Goal: Task Accomplishment & Management: Manage account settings

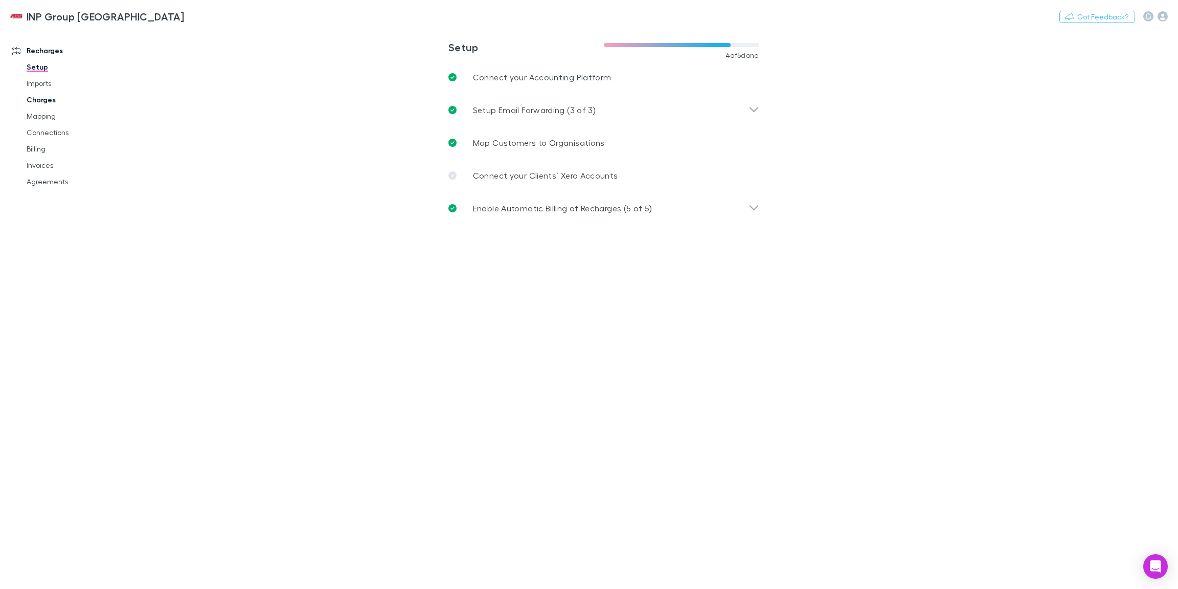
click at [45, 99] on link "Charges" at bounding box center [74, 100] width 117 height 16
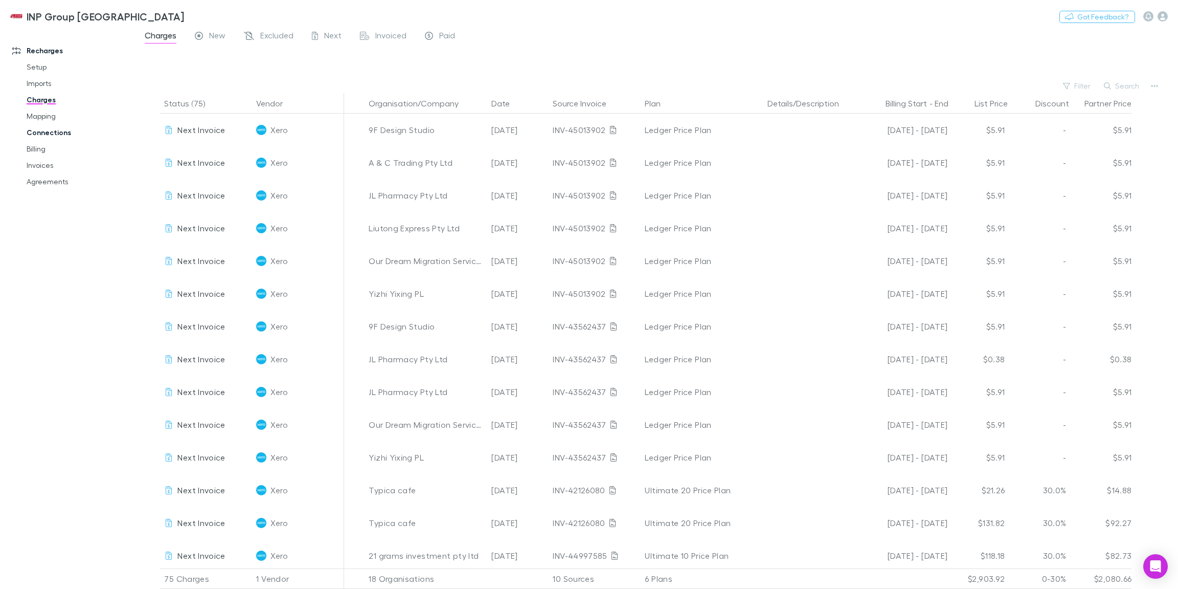
click at [60, 136] on link "Connections" at bounding box center [74, 132] width 117 height 16
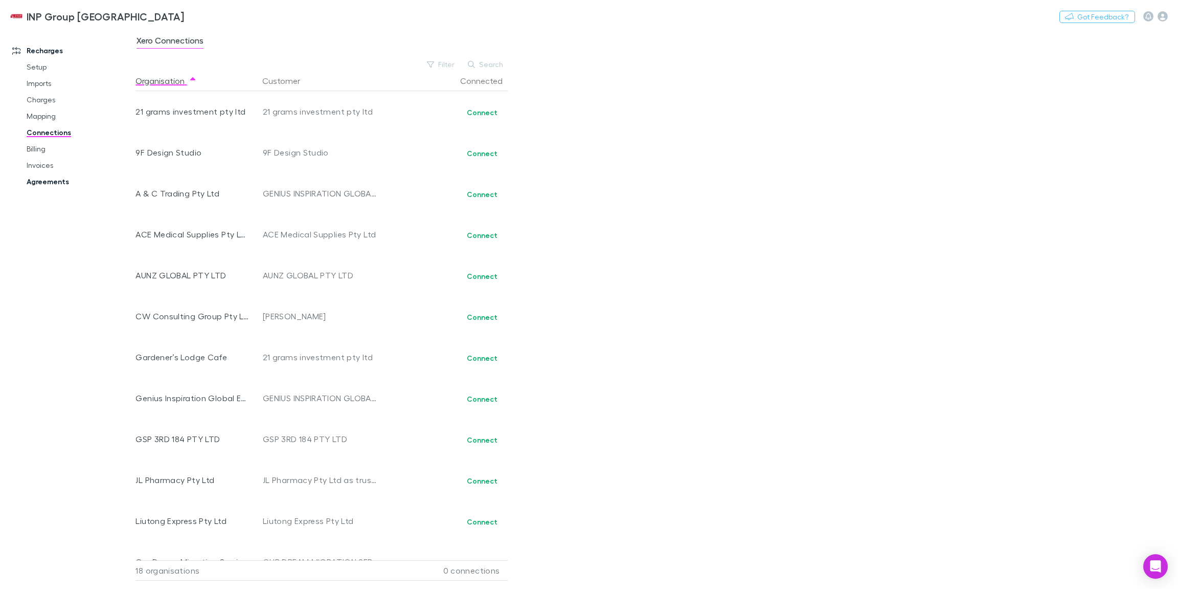
click at [40, 182] on link "Agreements" at bounding box center [74, 181] width 117 height 16
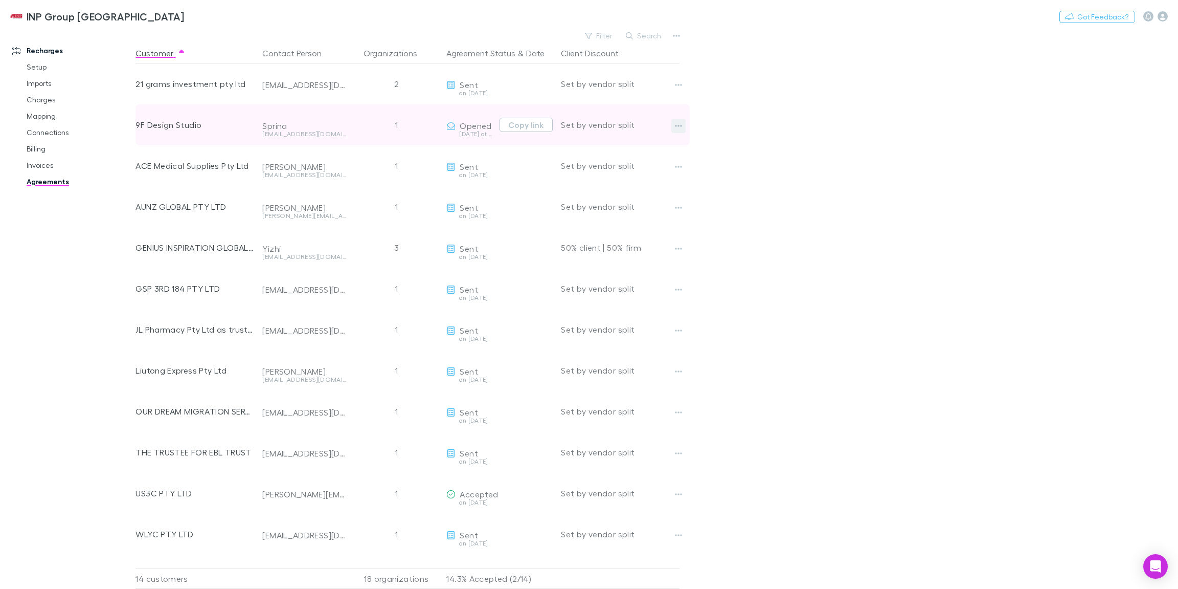
click at [677, 126] on icon "button" at bounding box center [678, 126] width 7 height 2
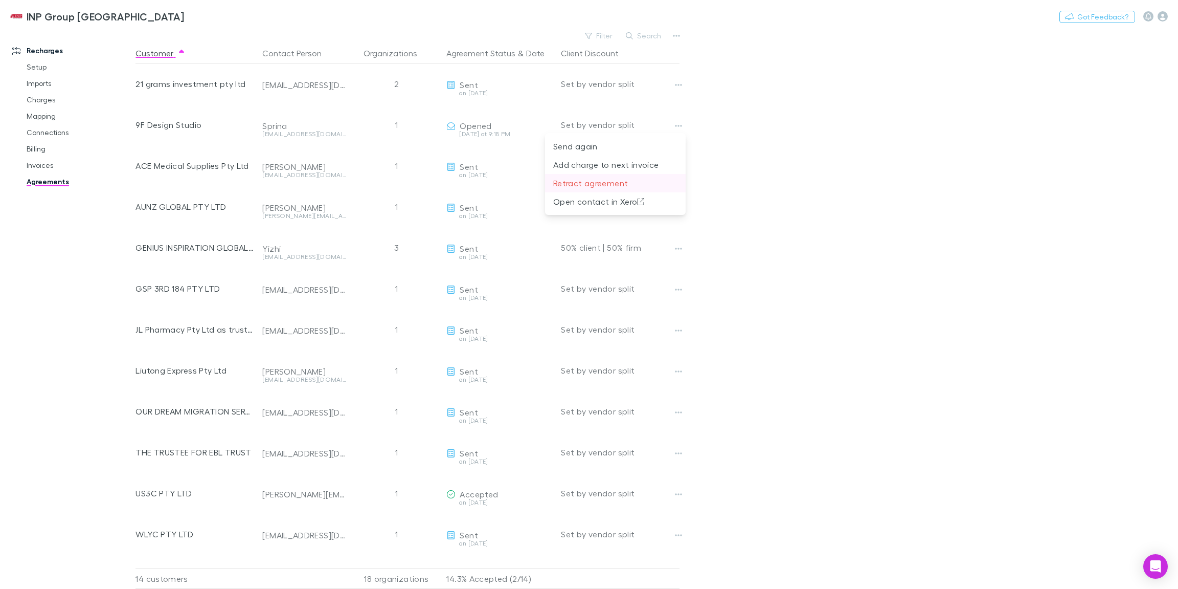
click at [573, 181] on p "Retract agreement" at bounding box center [615, 183] width 124 height 12
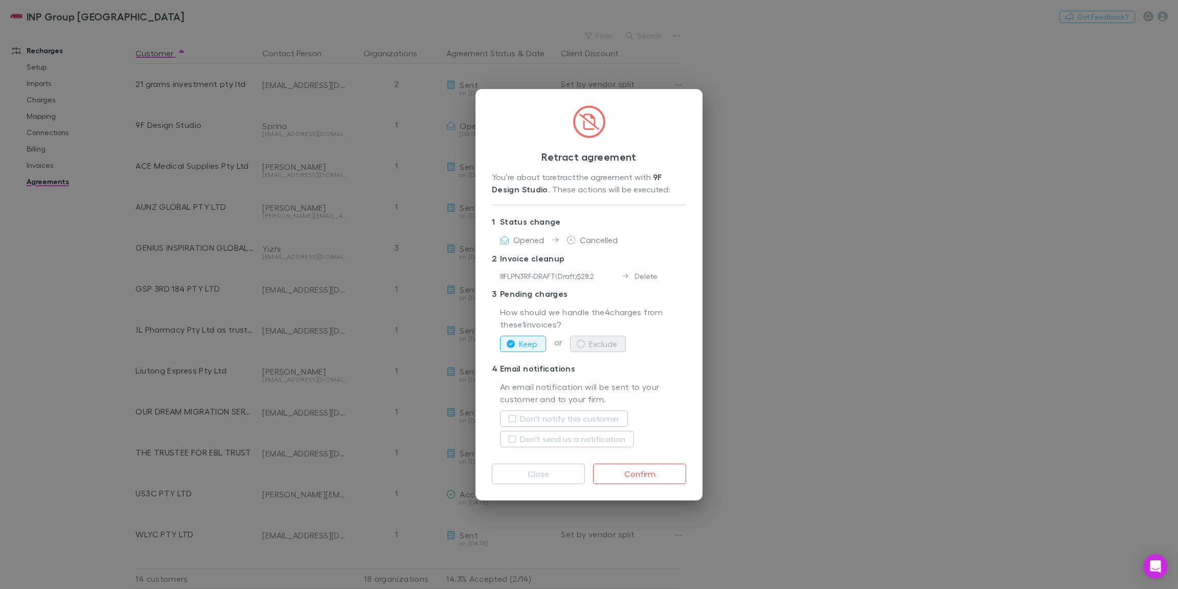
click at [579, 342] on icon "button" at bounding box center [581, 344] width 8 height 8
click at [637, 474] on button "Confirm" at bounding box center [639, 473] width 93 height 20
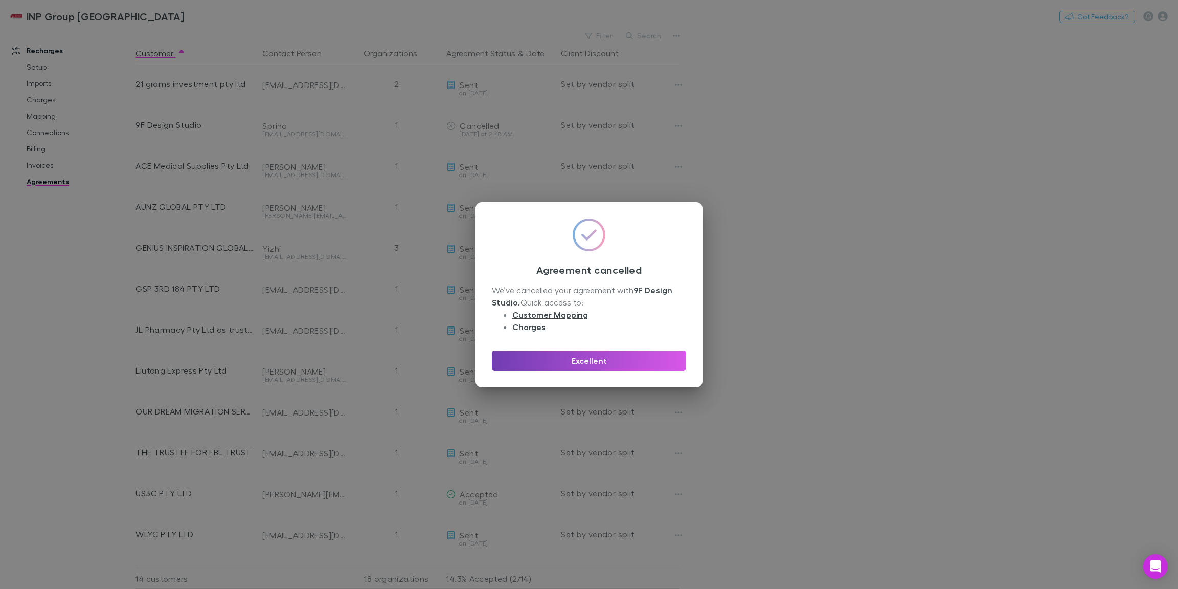
click at [575, 363] on button "Excellent" at bounding box center [589, 360] width 194 height 20
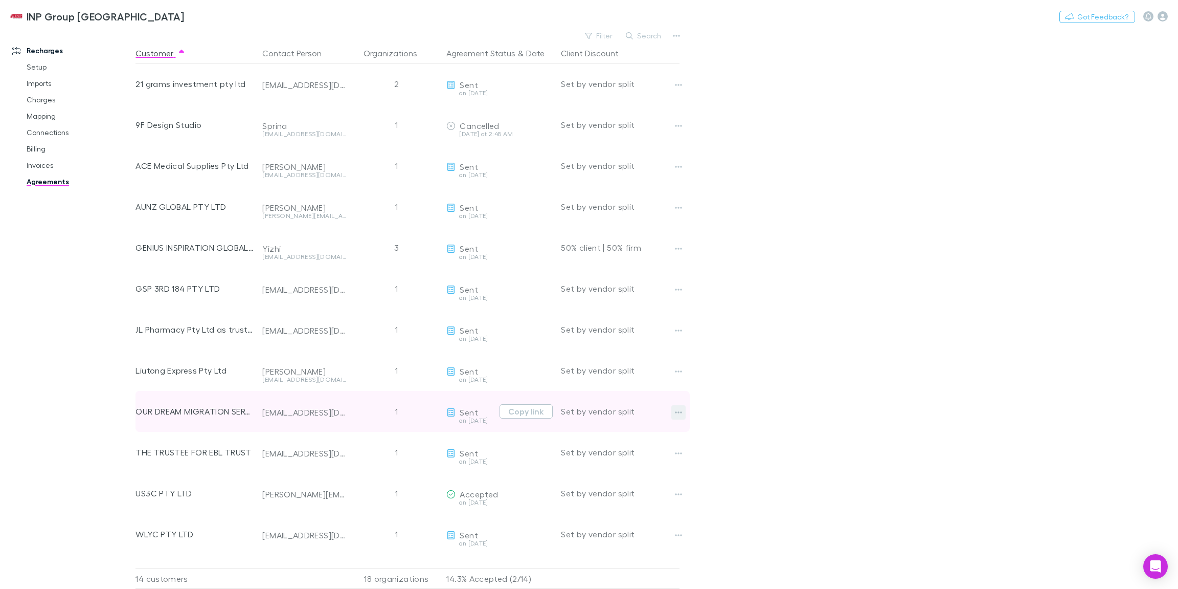
click at [679, 410] on icon "button" at bounding box center [678, 412] width 7 height 8
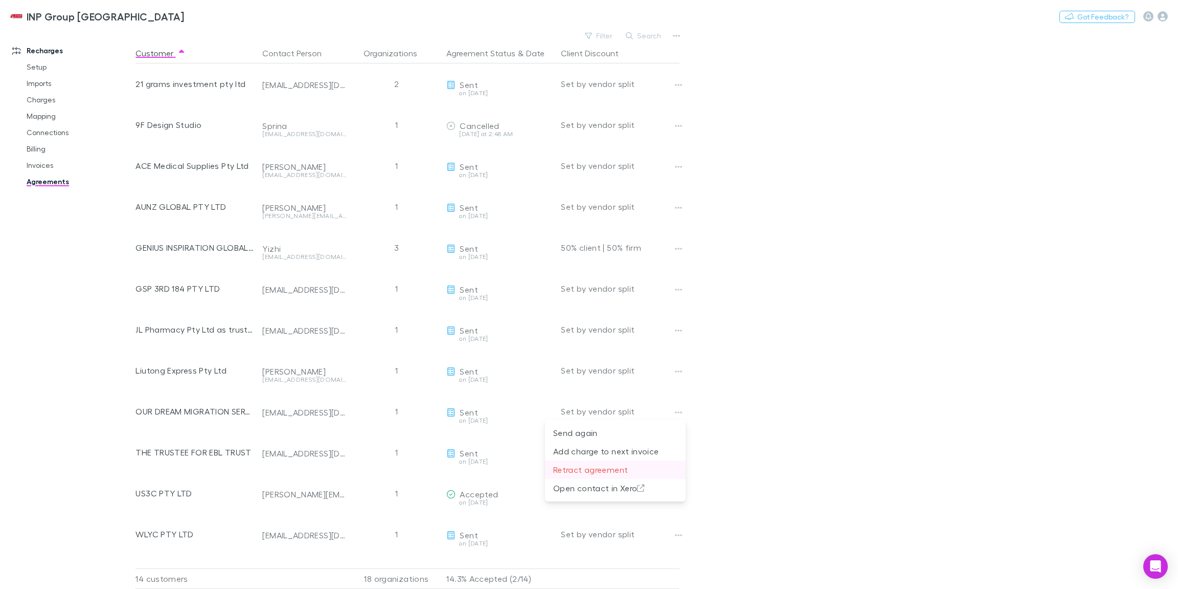
click at [611, 464] on p "Retract agreement" at bounding box center [615, 469] width 124 height 12
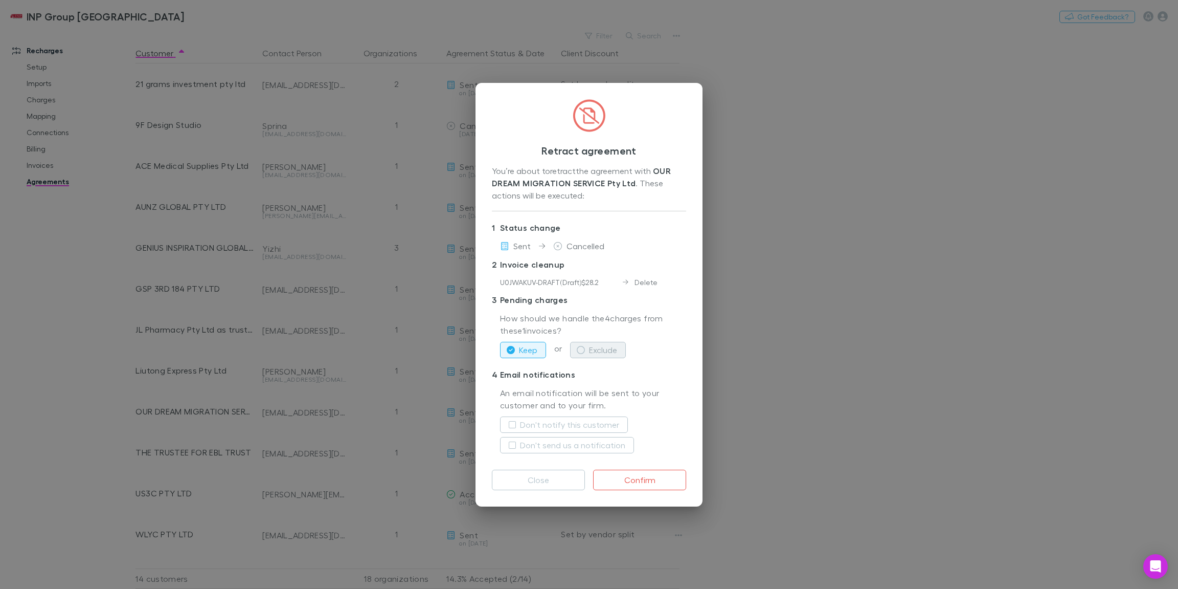
click at [577, 351] on icon "button" at bounding box center [581, 350] width 8 height 8
click at [640, 478] on button "Confirm" at bounding box center [639, 479] width 93 height 20
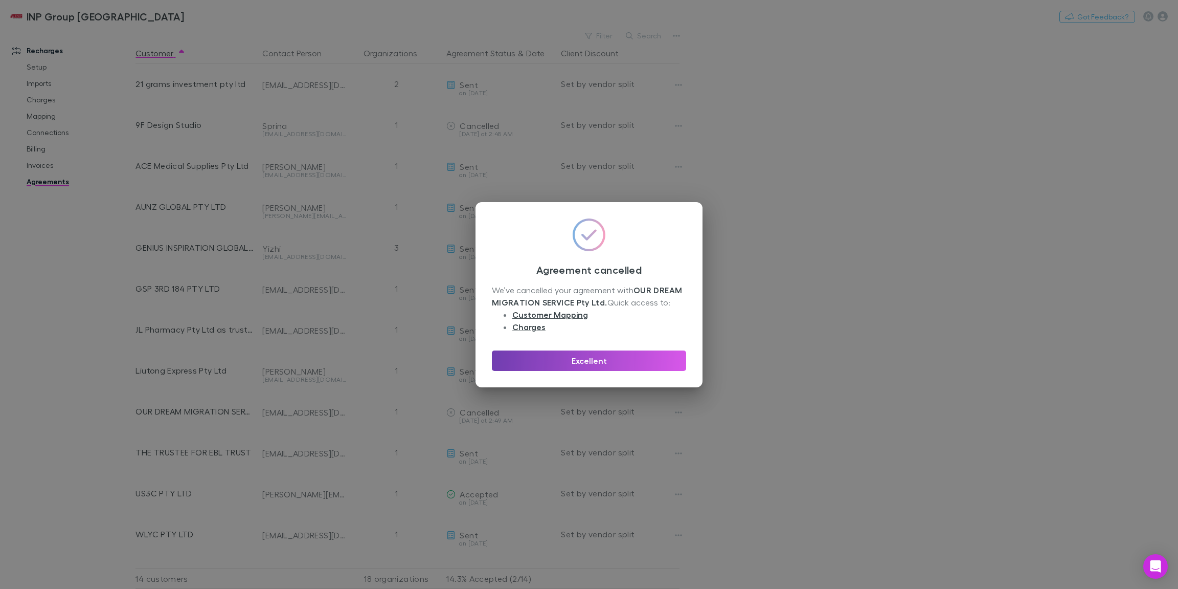
click at [603, 365] on button "Excellent" at bounding box center [589, 360] width 194 height 20
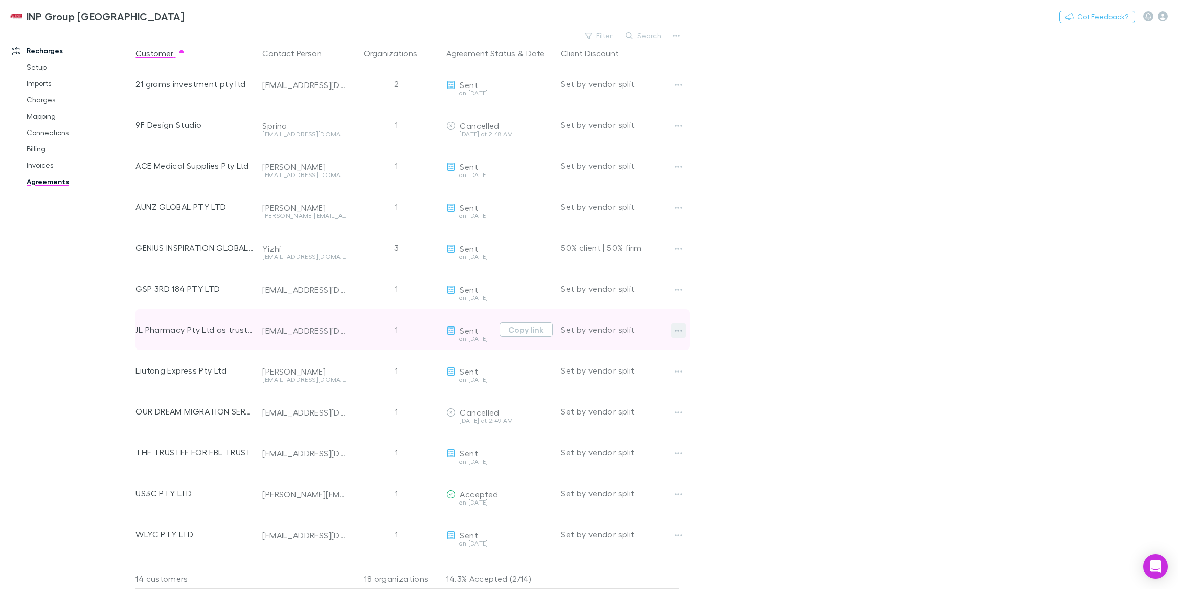
click at [675, 327] on icon "button" at bounding box center [678, 330] width 7 height 8
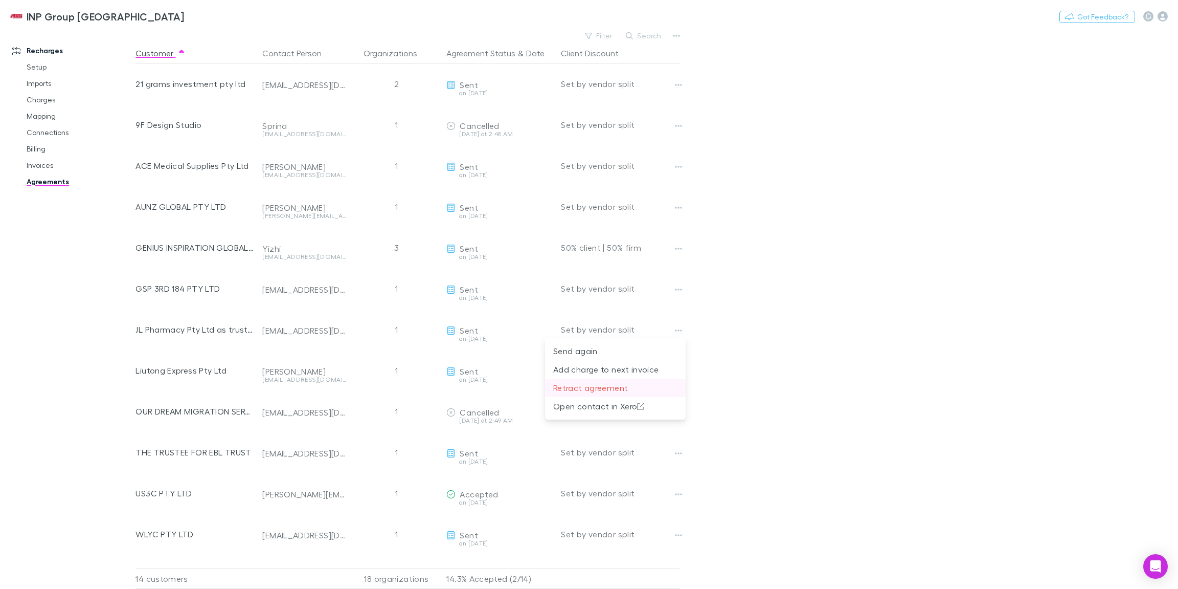
click at [619, 385] on p "Retract agreement" at bounding box center [615, 387] width 124 height 12
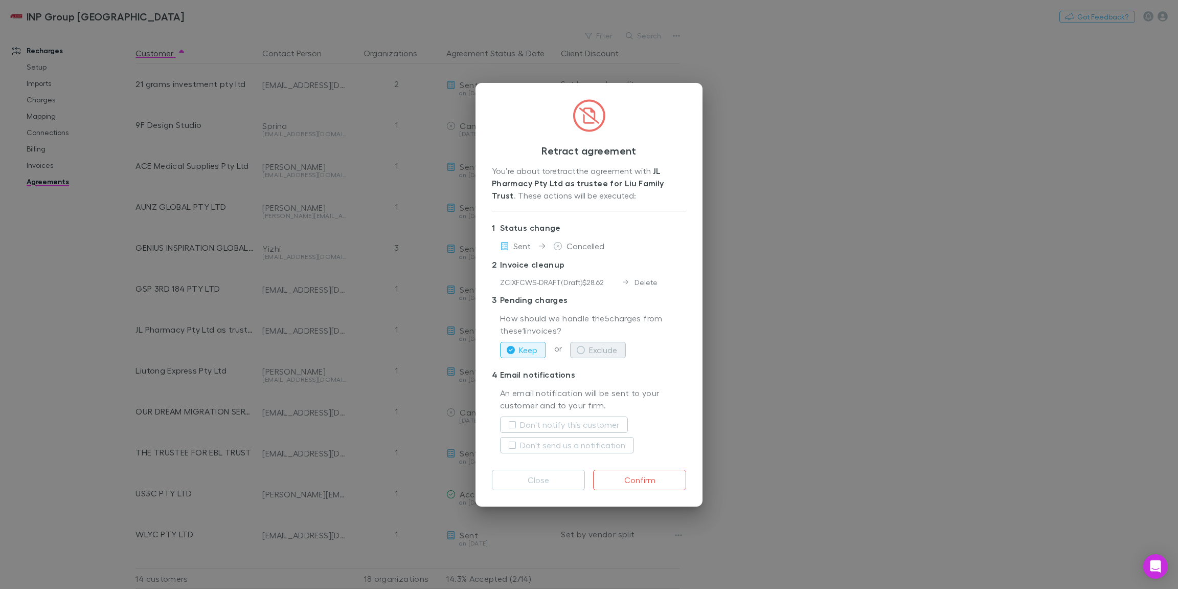
click at [579, 350] on icon "button" at bounding box center [581, 350] width 8 height 8
click at [627, 477] on button "Confirm" at bounding box center [639, 479] width 93 height 20
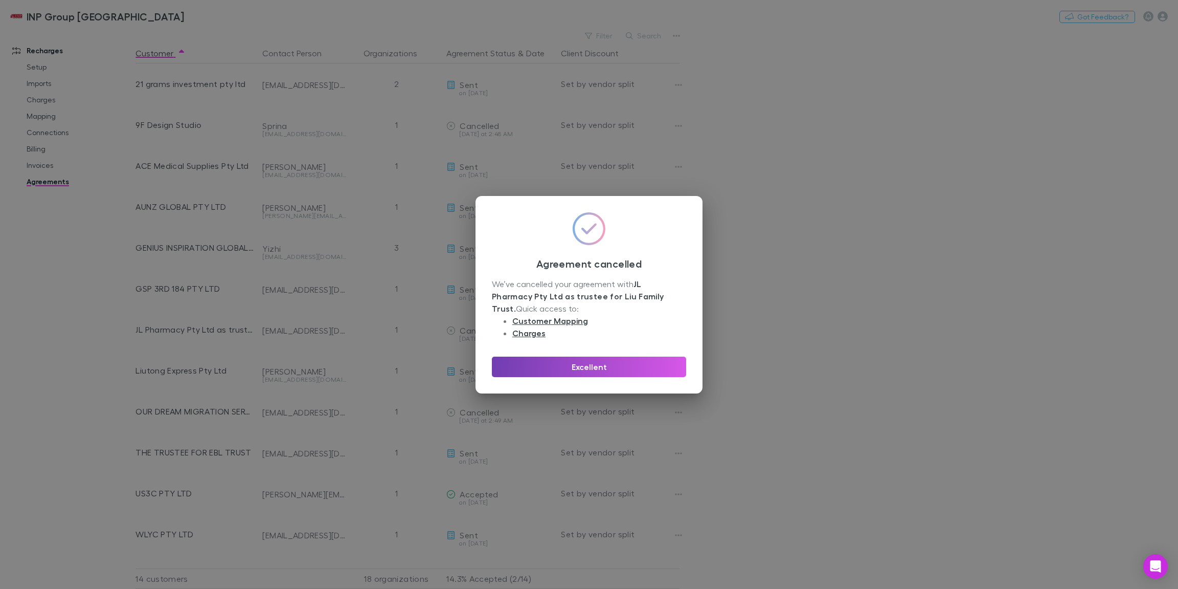
click at [633, 373] on button "Excellent" at bounding box center [589, 366] width 194 height 20
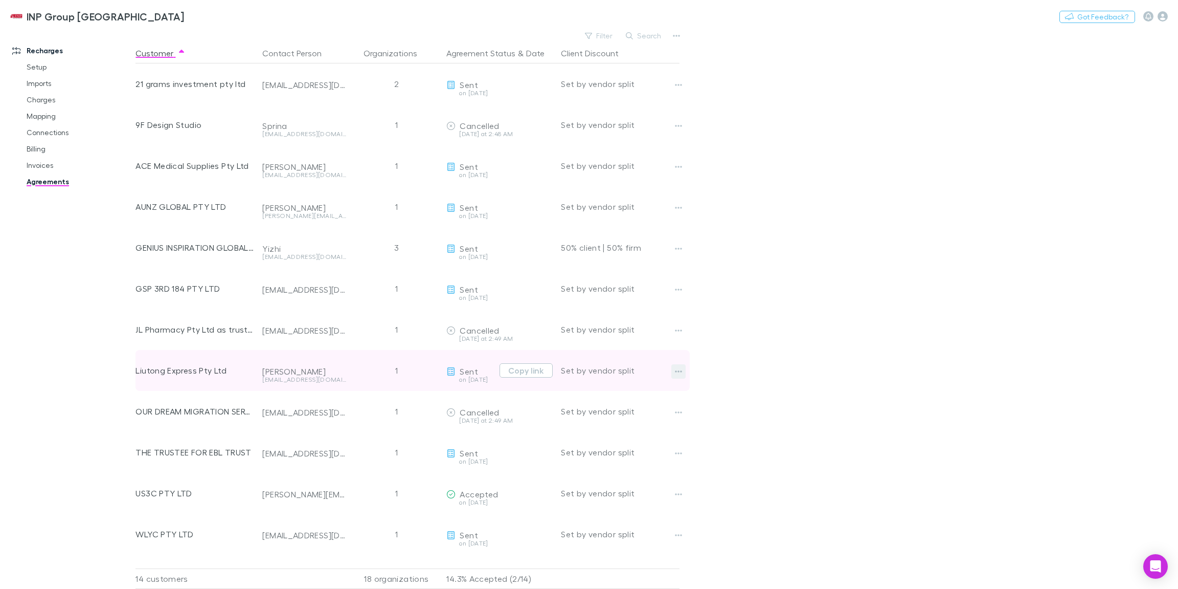
click at [674, 368] on button "button" at bounding box center [678, 371] width 14 height 14
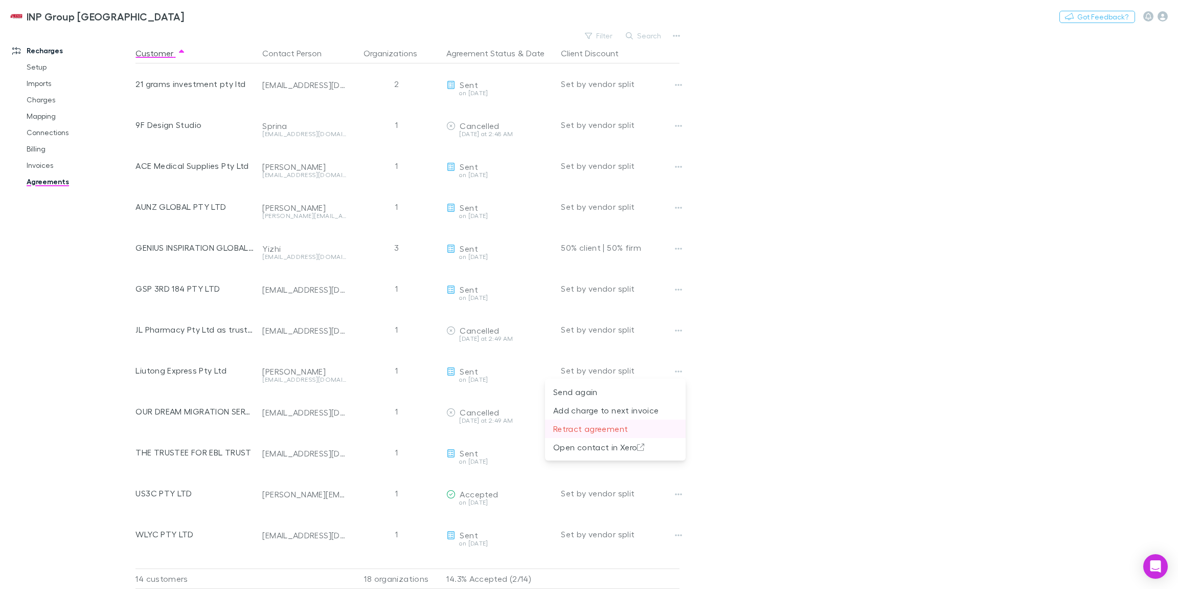
click at [619, 422] on li "Retract agreement" at bounding box center [615, 428] width 141 height 18
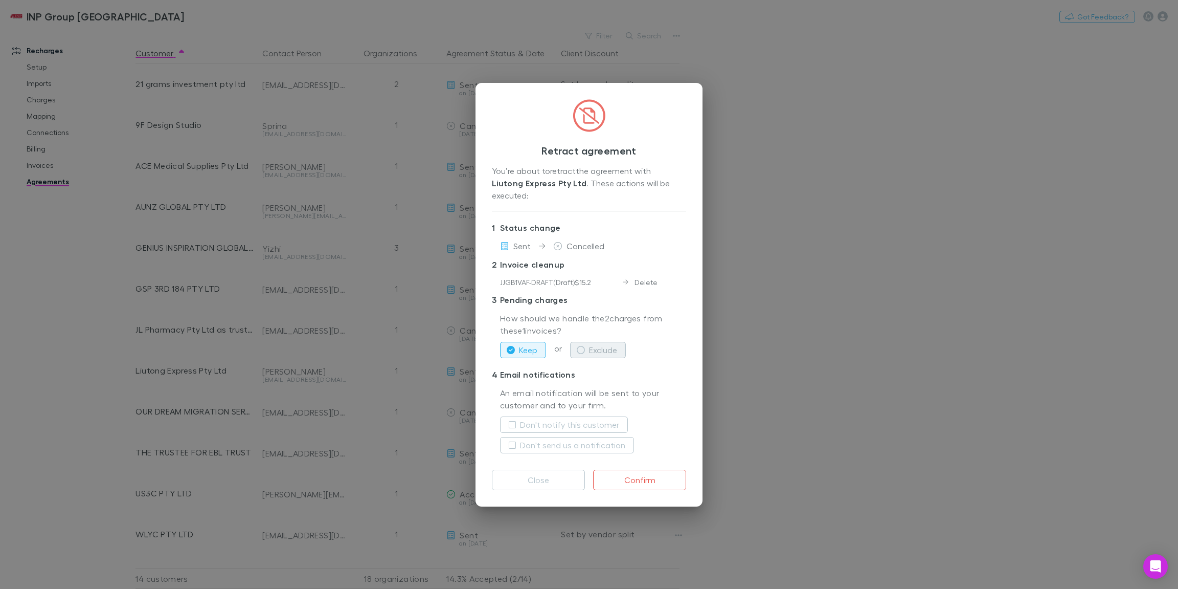
click at [581, 346] on icon "button" at bounding box center [581, 350] width 8 height 8
click at [622, 469] on button "Confirm" at bounding box center [639, 479] width 93 height 20
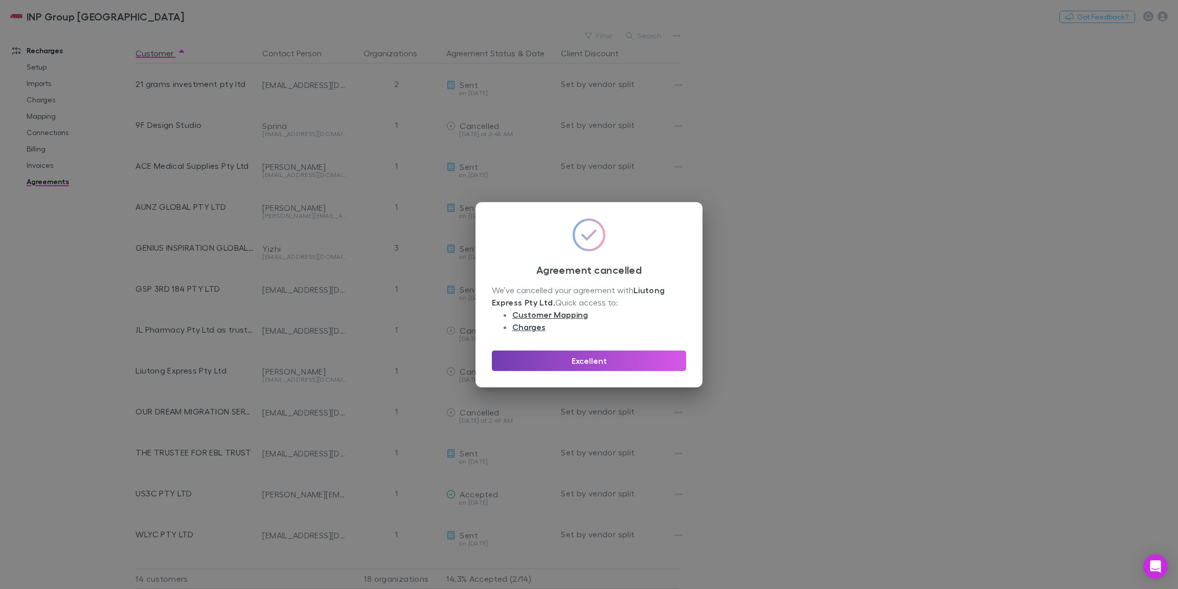
click at [629, 361] on button "Excellent" at bounding box center [589, 360] width 194 height 20
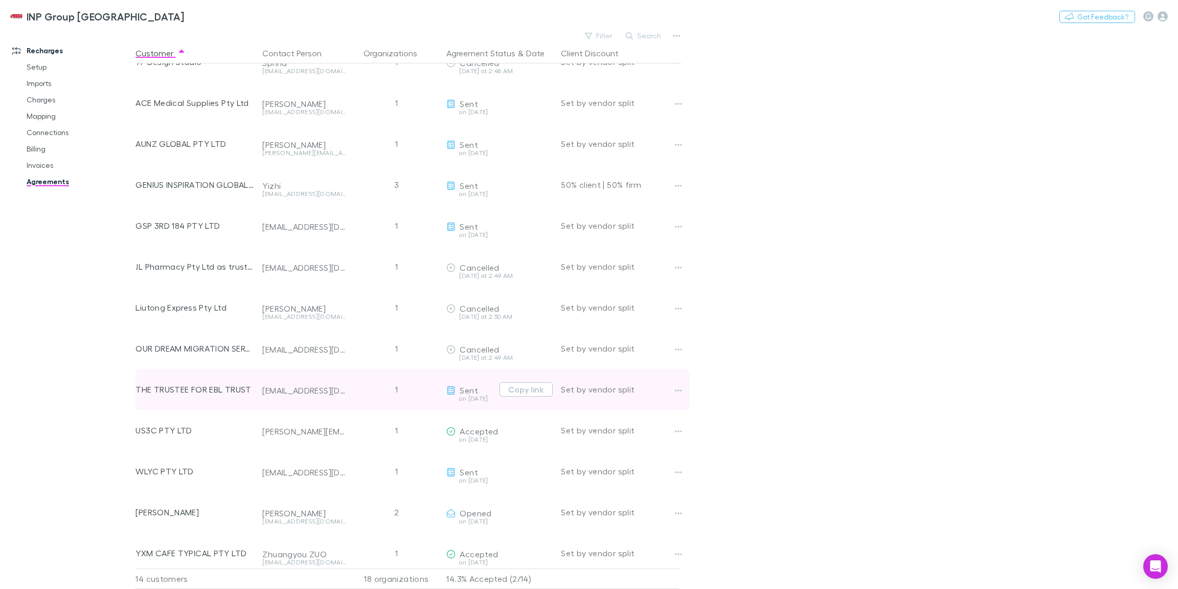
scroll to position [68, 0]
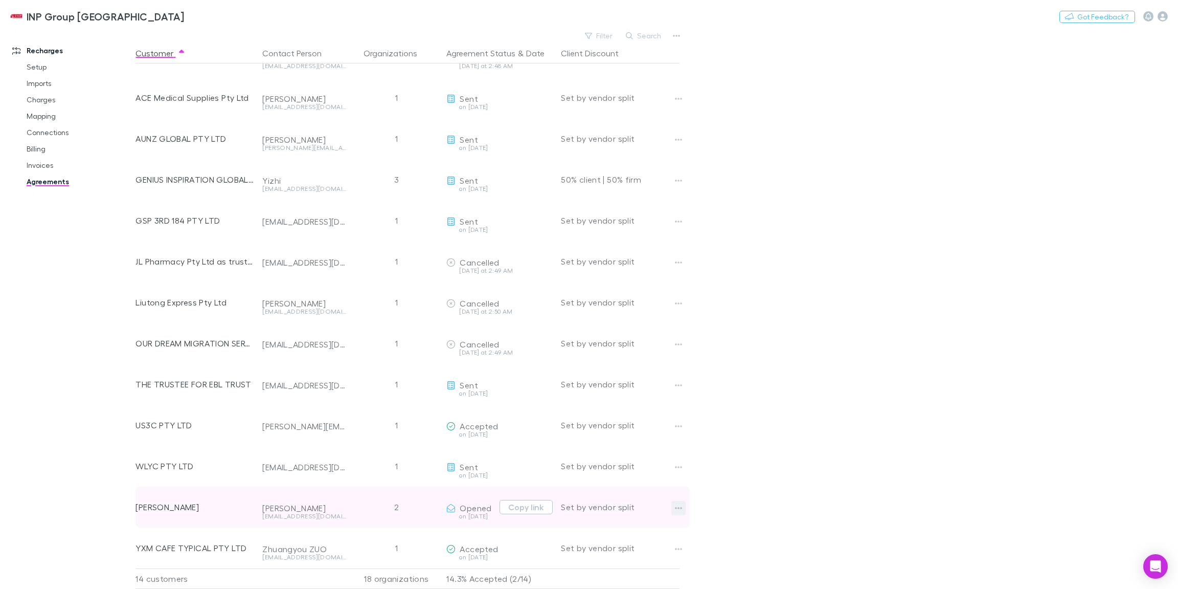
click at [680, 504] on icon "button" at bounding box center [678, 508] width 7 height 8
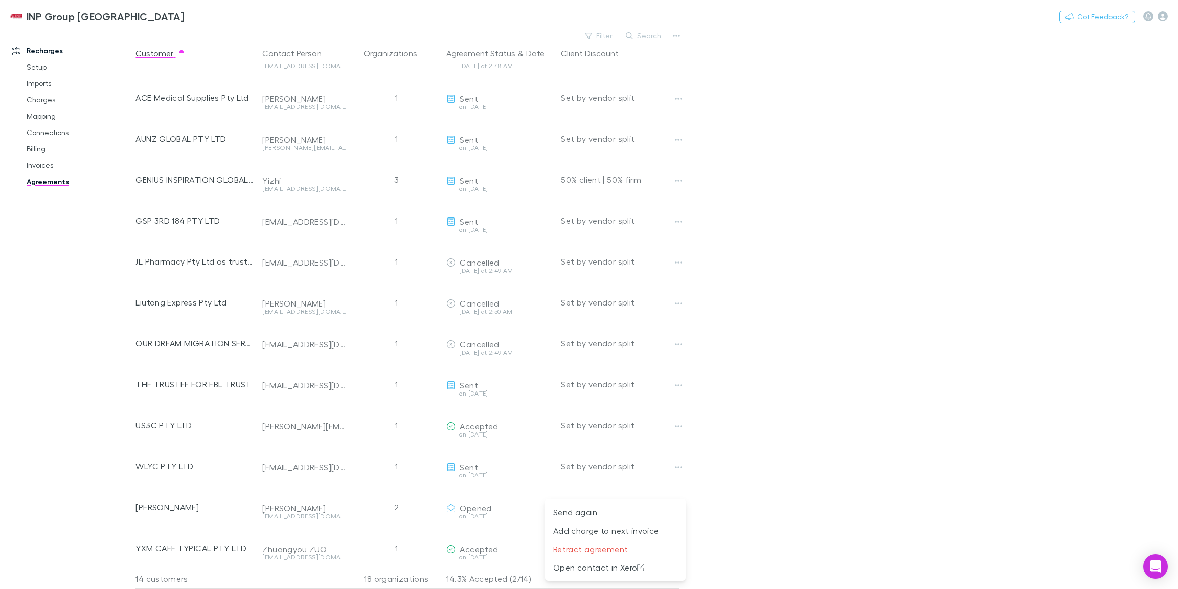
click at [353, 513] on div at bounding box center [589, 294] width 1178 height 589
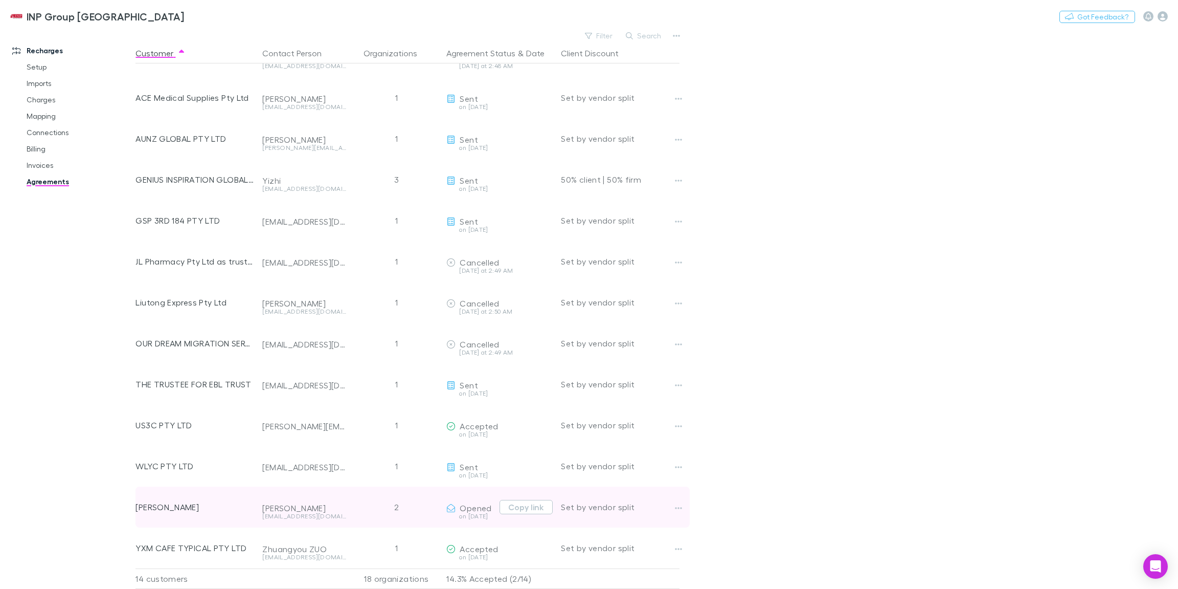
click at [213, 511] on div "[PERSON_NAME]" at bounding box center [195, 506] width 119 height 41
click at [679, 507] on icon "button" at bounding box center [678, 508] width 7 height 2
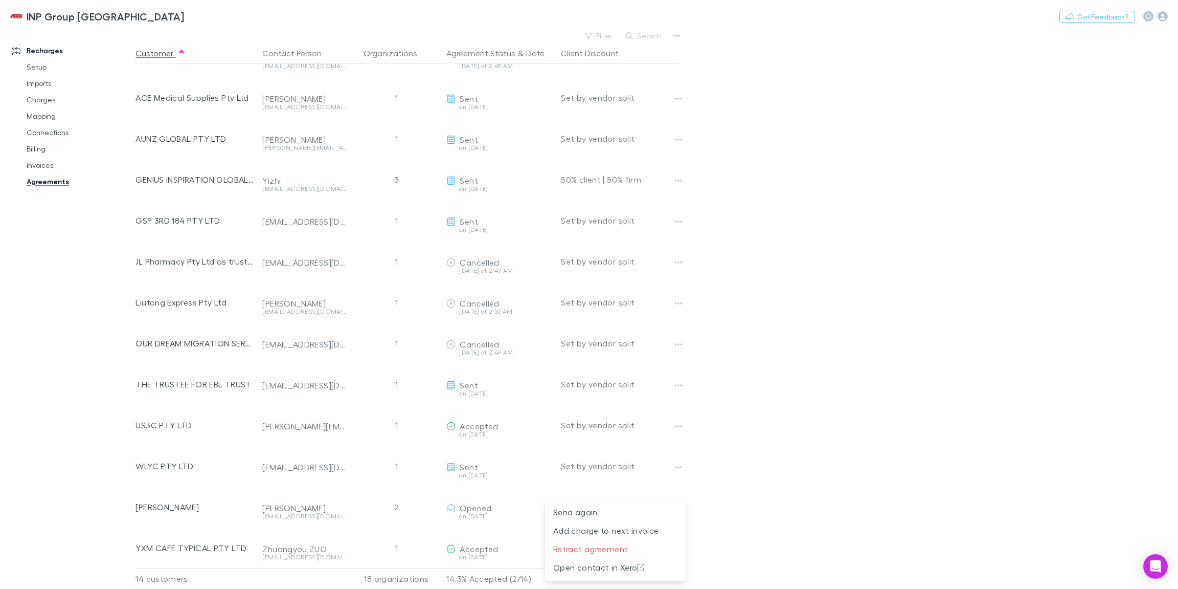
click at [392, 508] on div at bounding box center [589, 294] width 1178 height 589
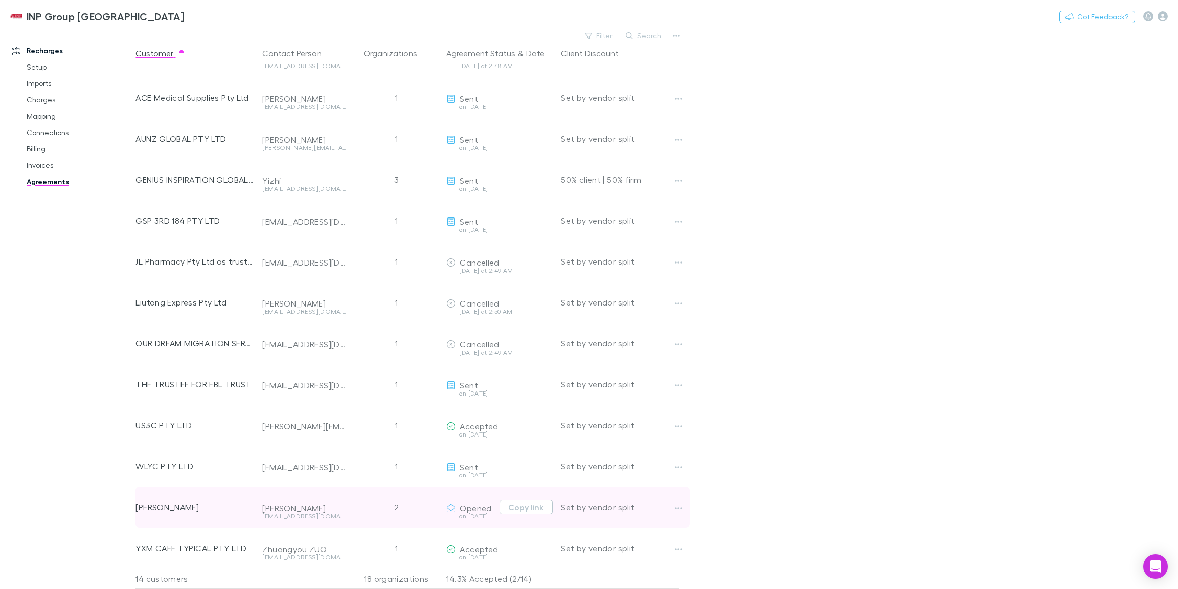
click at [396, 505] on div "2" at bounding box center [396, 506] width 92 height 41
click at [232, 513] on div "[PERSON_NAME]" at bounding box center [195, 506] width 119 height 41
click at [678, 508] on icon "button" at bounding box center [678, 508] width 7 height 8
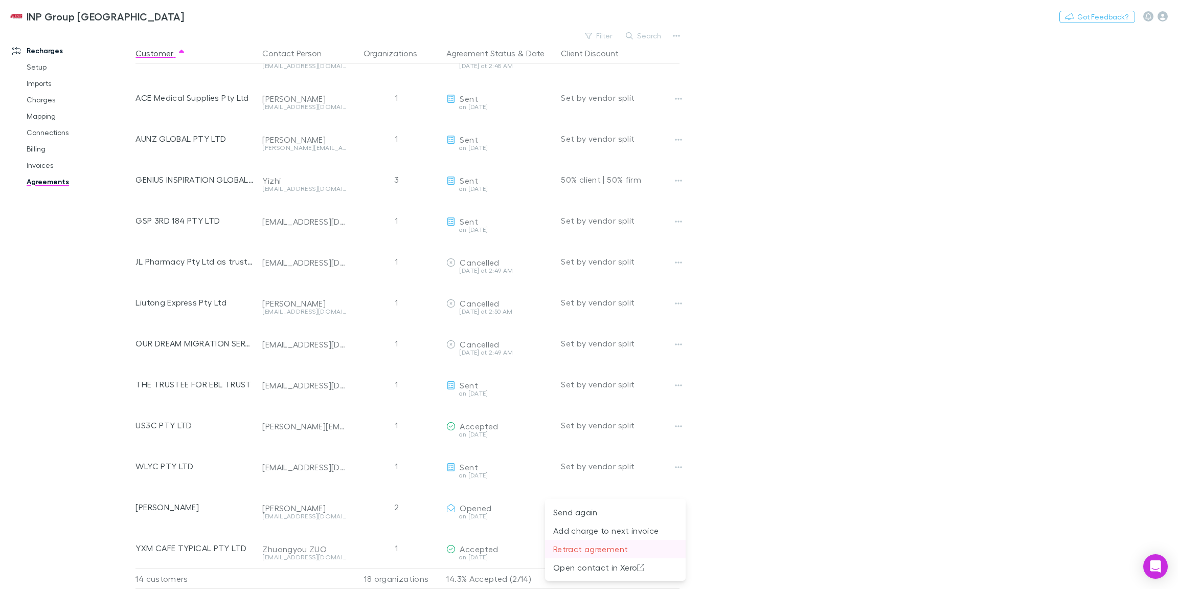
click at [651, 545] on p "Retract agreement" at bounding box center [615, 549] width 124 height 12
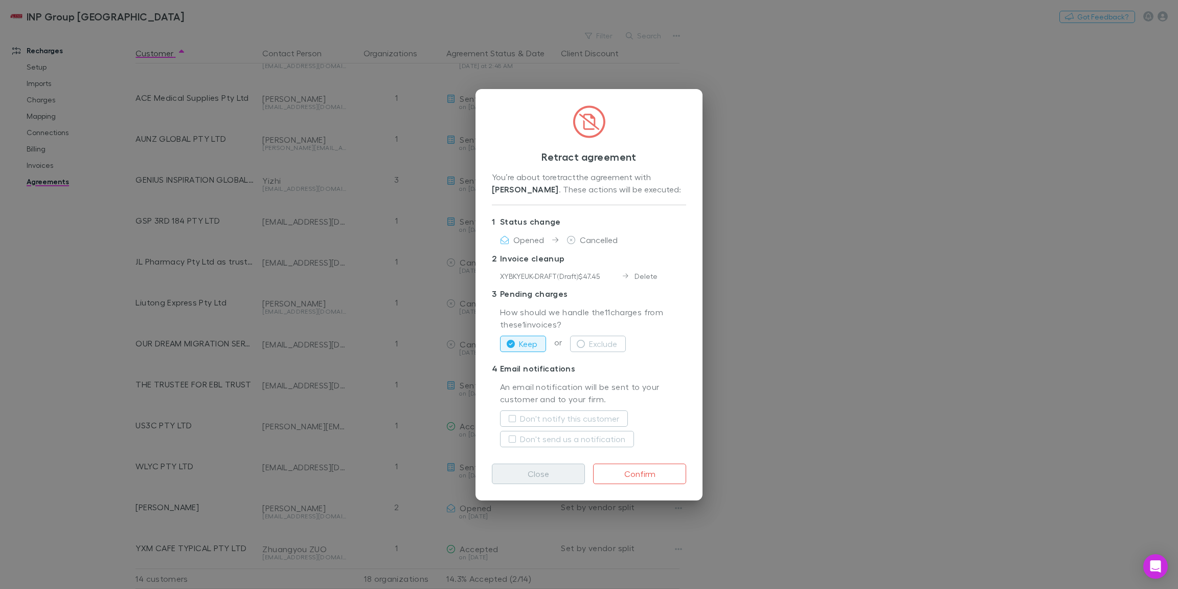
click at [559, 475] on button "Close" at bounding box center [538, 473] width 93 height 20
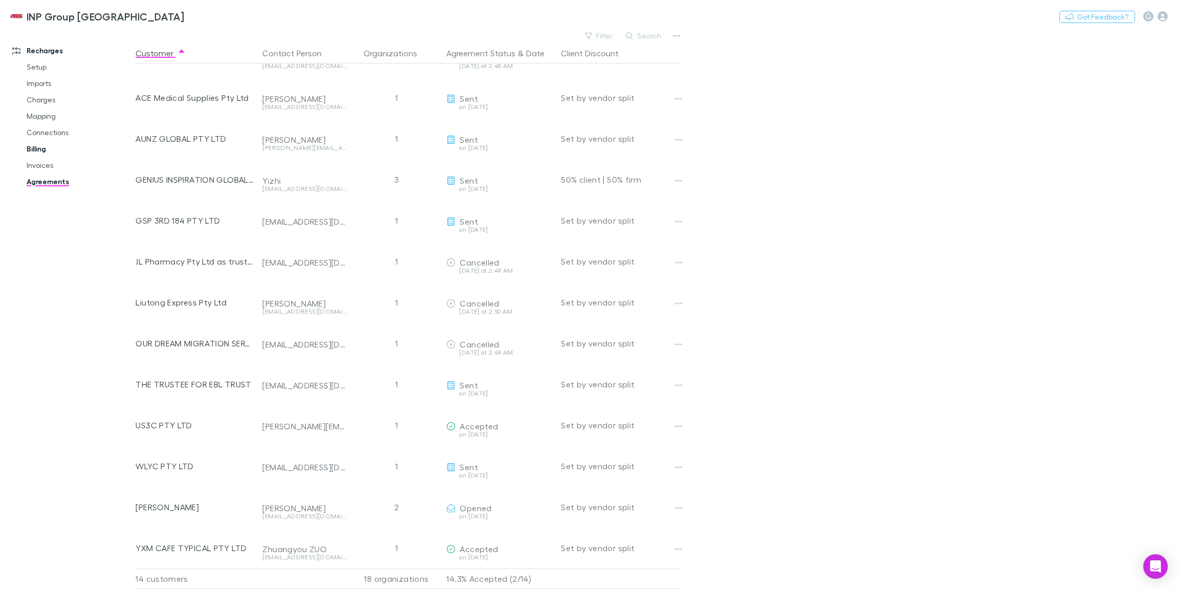
click at [49, 152] on link "Billing" at bounding box center [74, 149] width 117 height 16
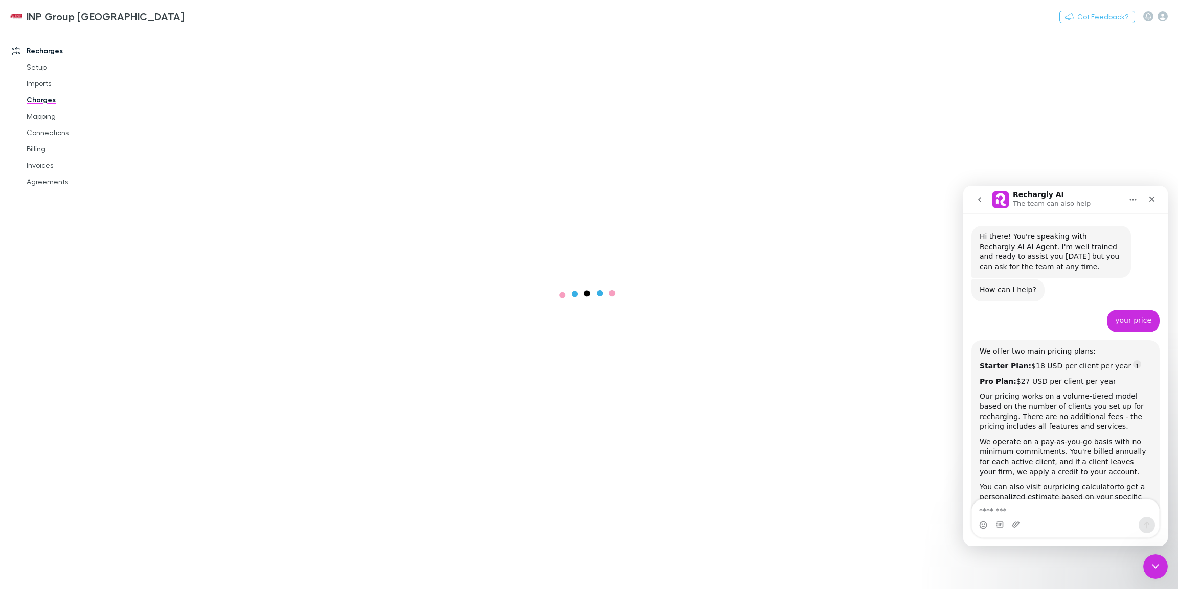
scroll to position [126, 0]
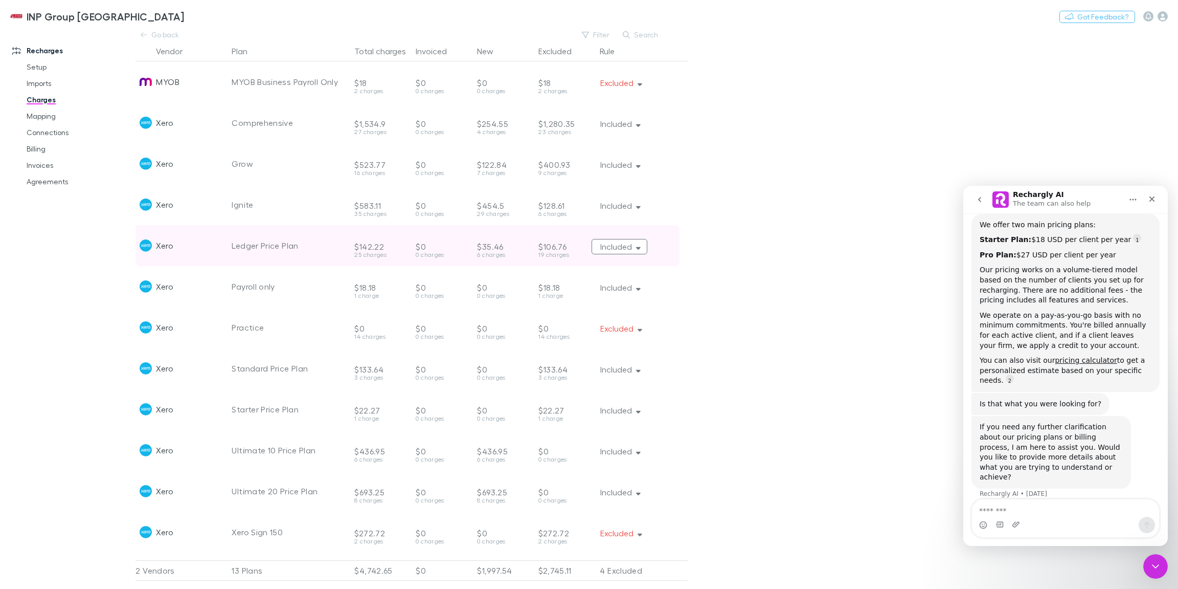
click at [633, 247] on button "Included" at bounding box center [620, 246] width 56 height 15
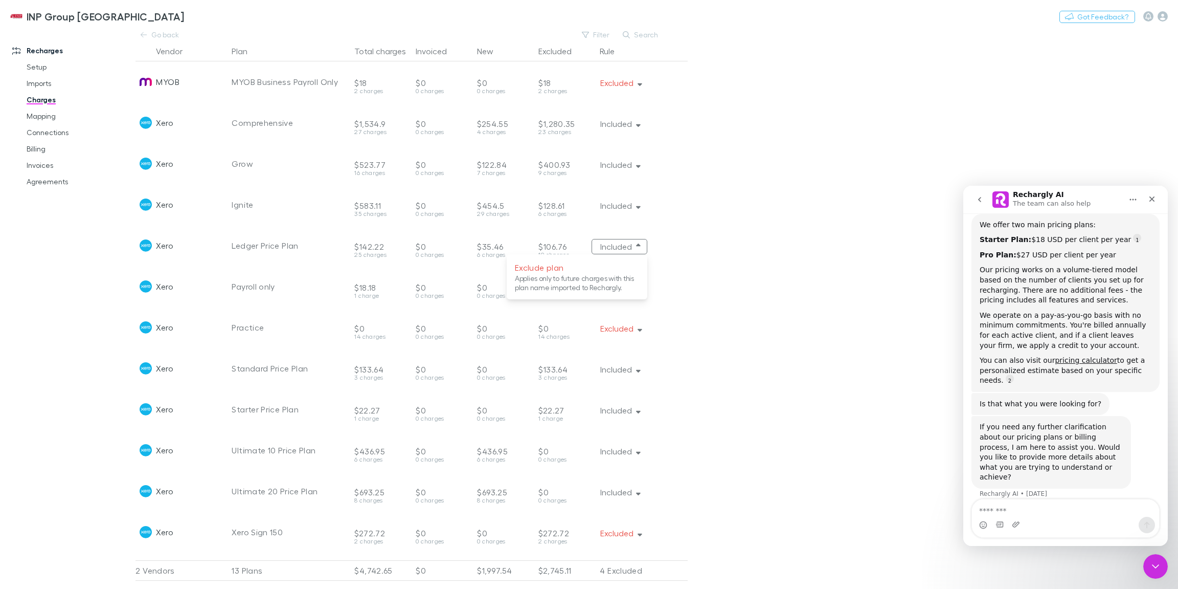
click at [372, 246] on div at bounding box center [589, 294] width 1178 height 589
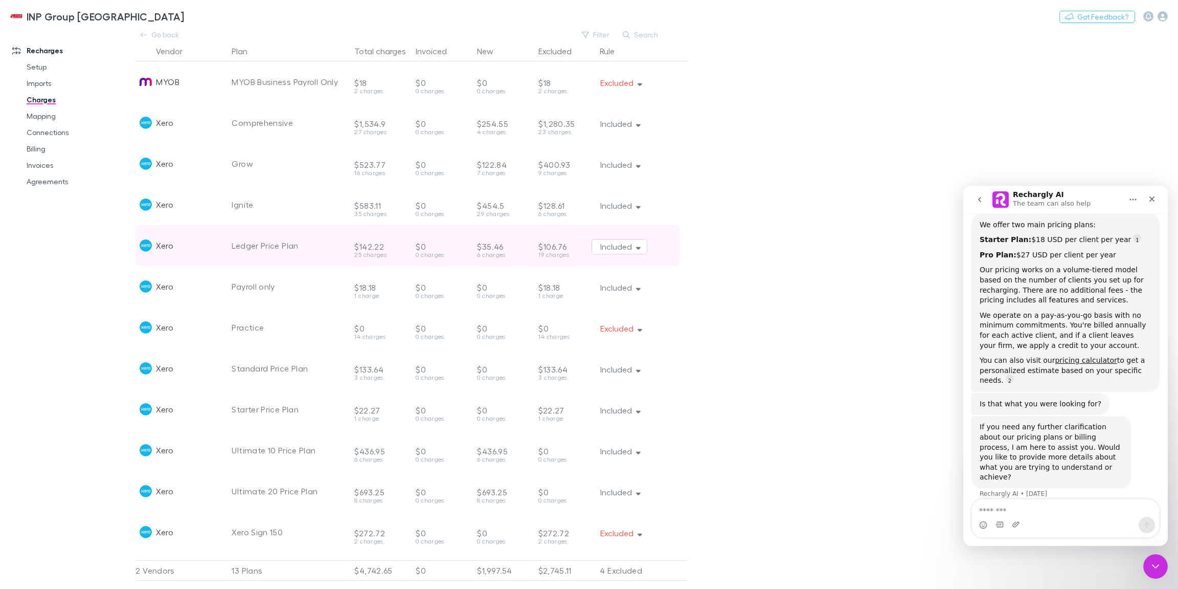
click at [374, 249] on div "$142.22" at bounding box center [380, 238] width 53 height 27
click at [376, 248] on div "$142.22" at bounding box center [380, 238] width 53 height 27
click at [359, 250] on div "$142.22" at bounding box center [380, 238] width 53 height 27
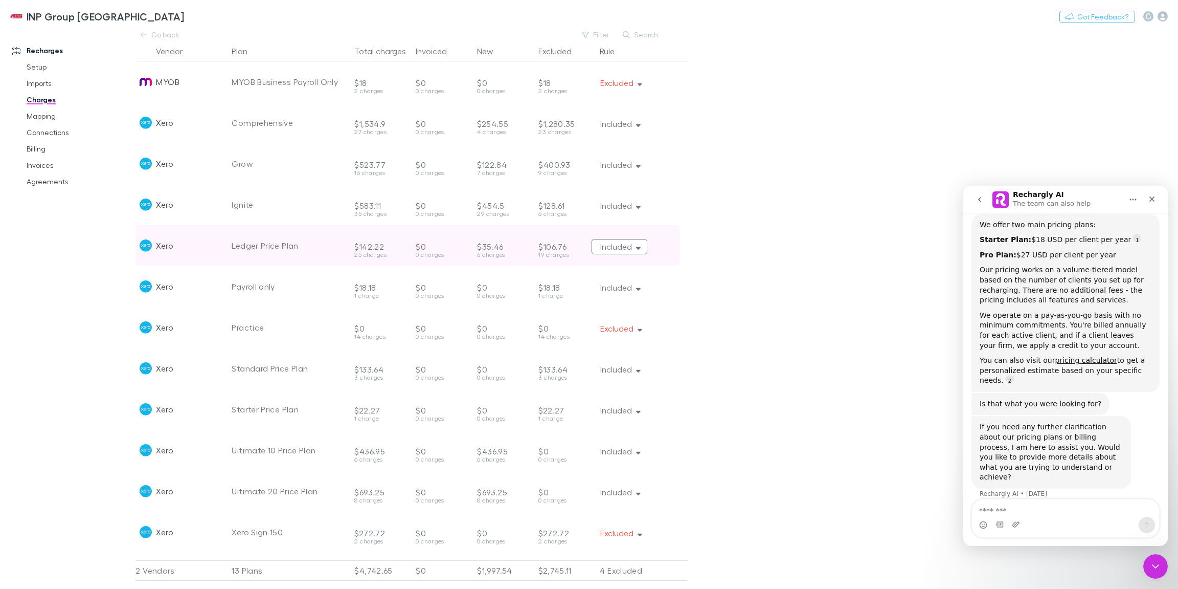
click at [609, 252] on button "Included" at bounding box center [620, 246] width 56 height 15
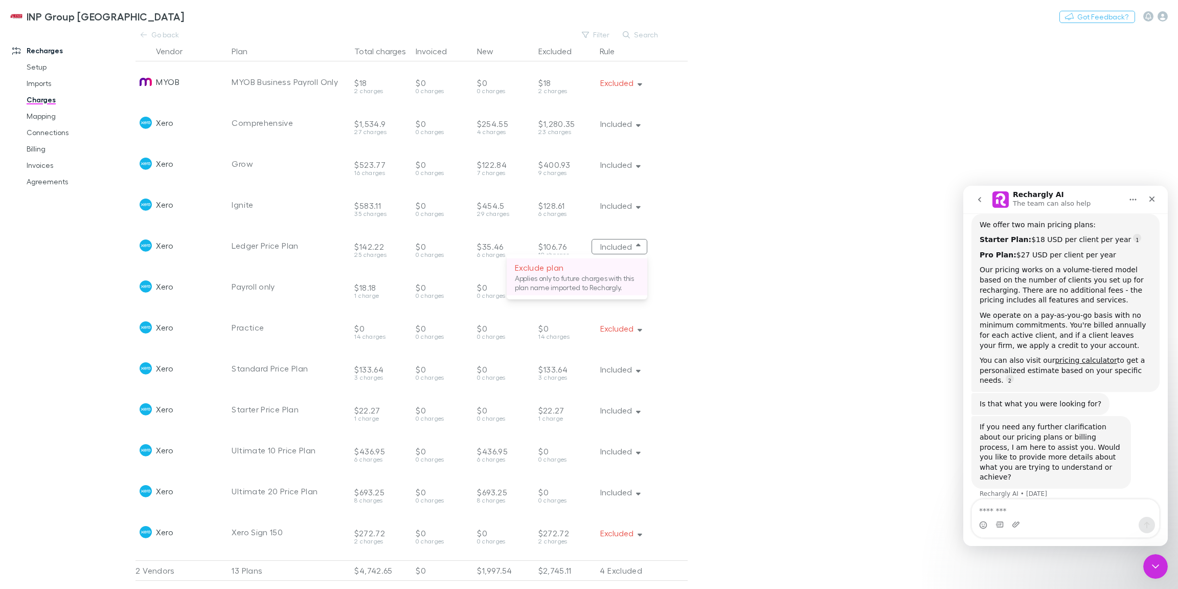
click at [558, 277] on p "Applies only to future charges with this plan name imported to Rechargly." at bounding box center [577, 283] width 124 height 18
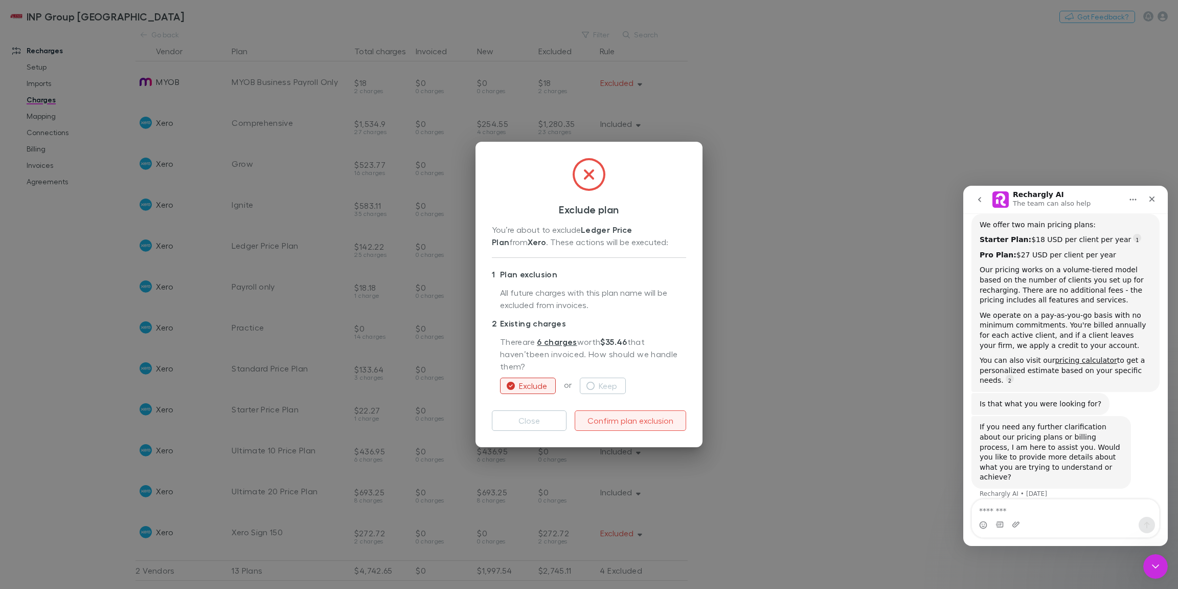
click at [625, 411] on button "Confirm plan exclusion" at bounding box center [630, 420] width 111 height 20
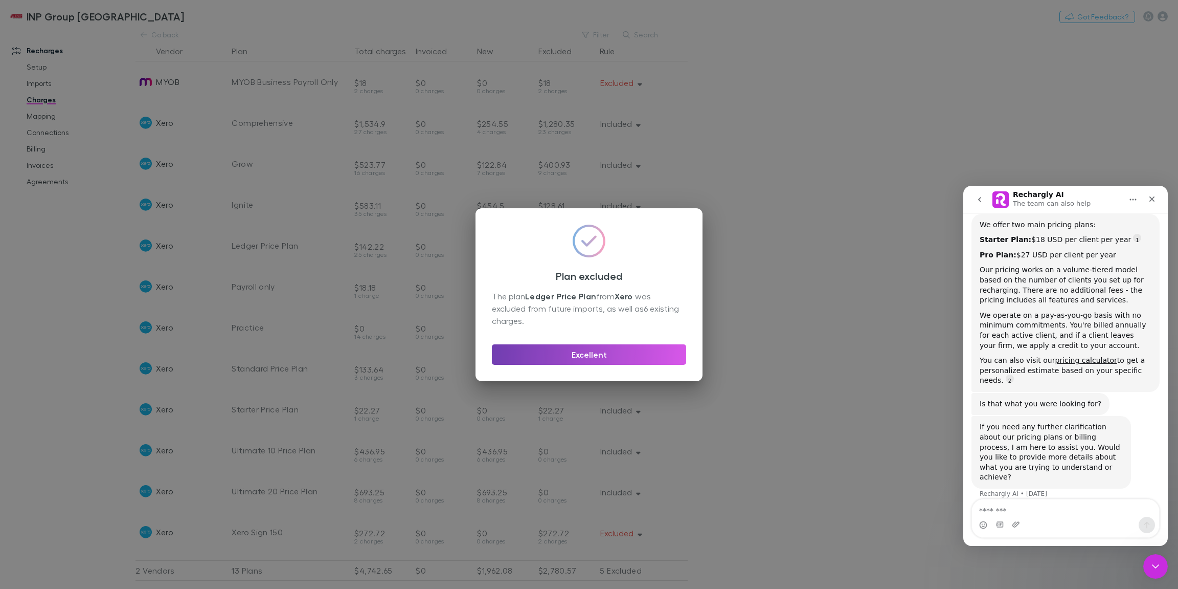
click at [634, 360] on button "Excellent" at bounding box center [589, 354] width 194 height 20
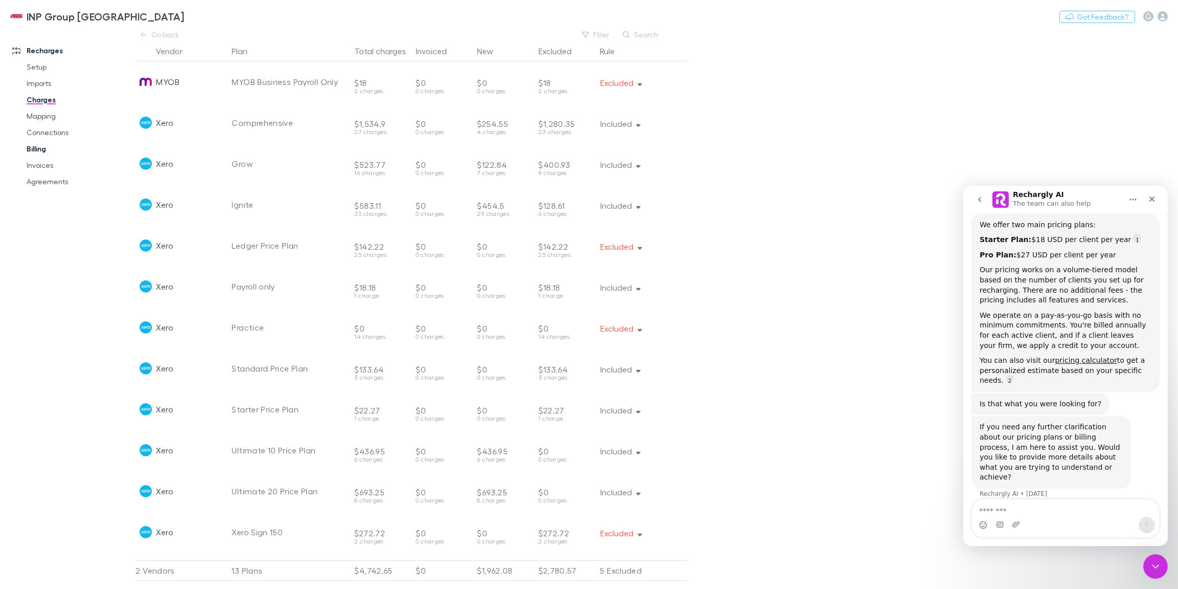
click at [49, 154] on link "Billing" at bounding box center [74, 149] width 117 height 16
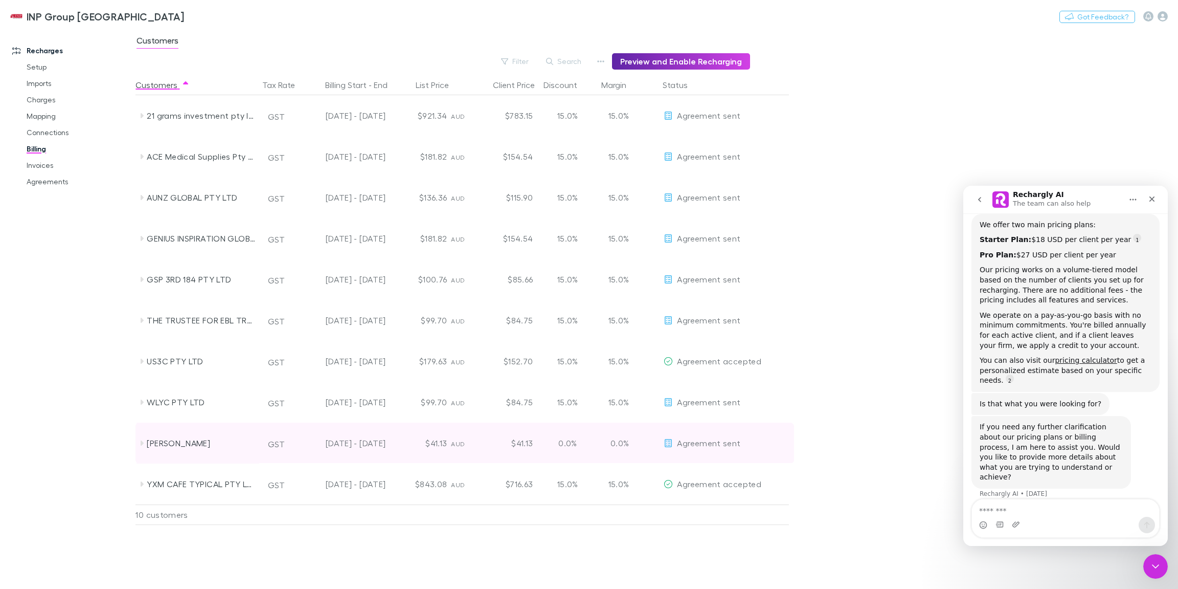
click at [142, 442] on icon at bounding box center [142, 442] width 3 height 5
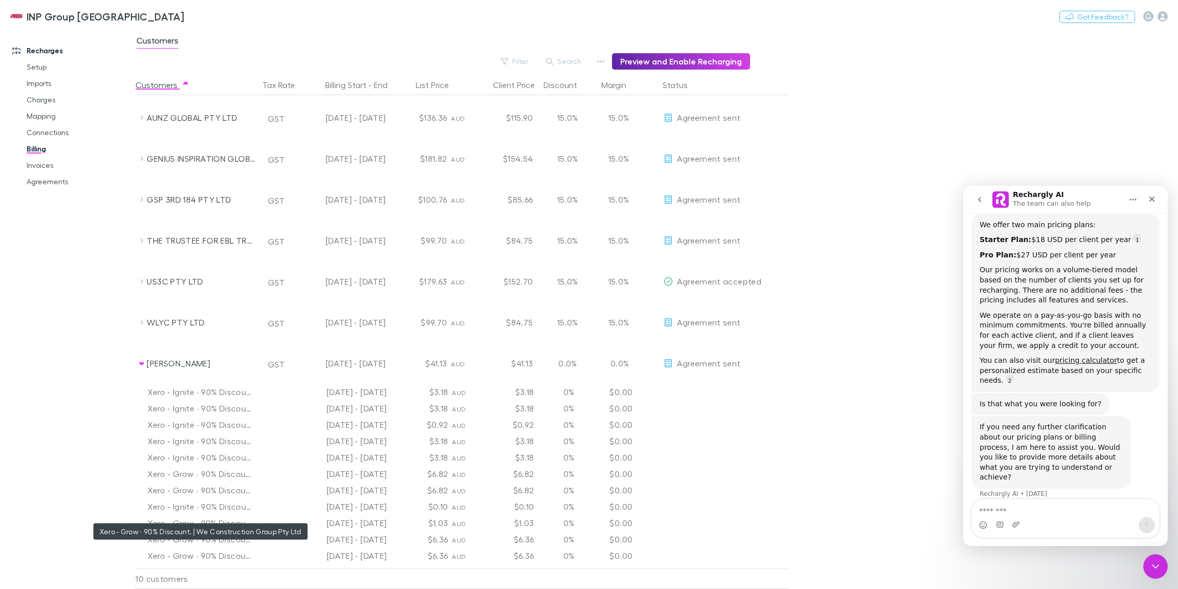
scroll to position [116, 0]
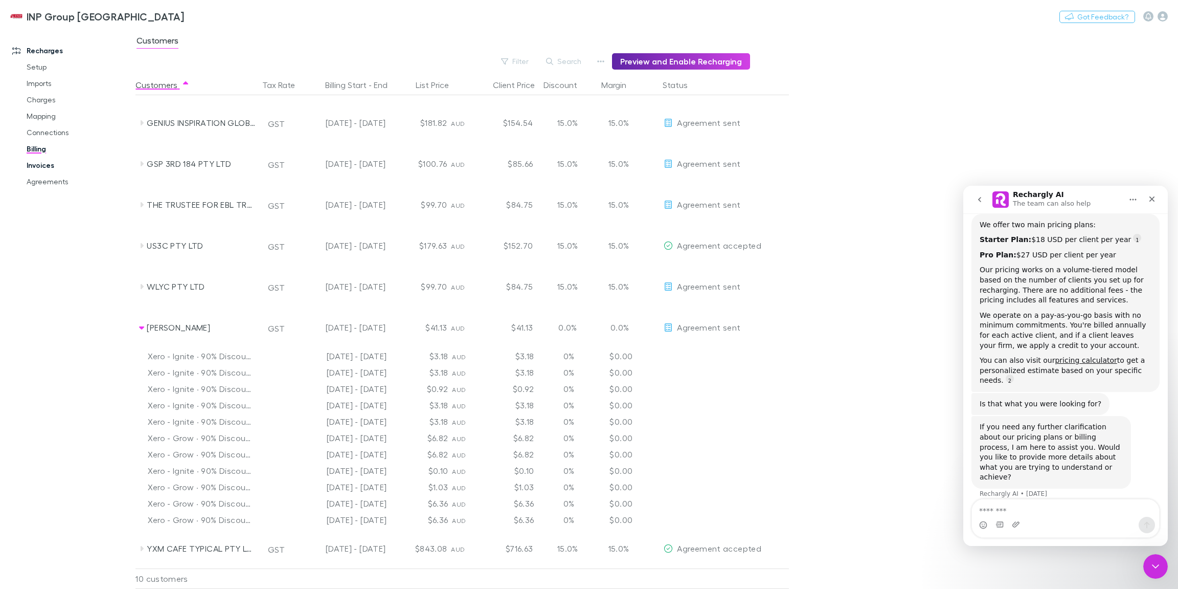
click at [39, 166] on link "Invoices" at bounding box center [74, 165] width 117 height 16
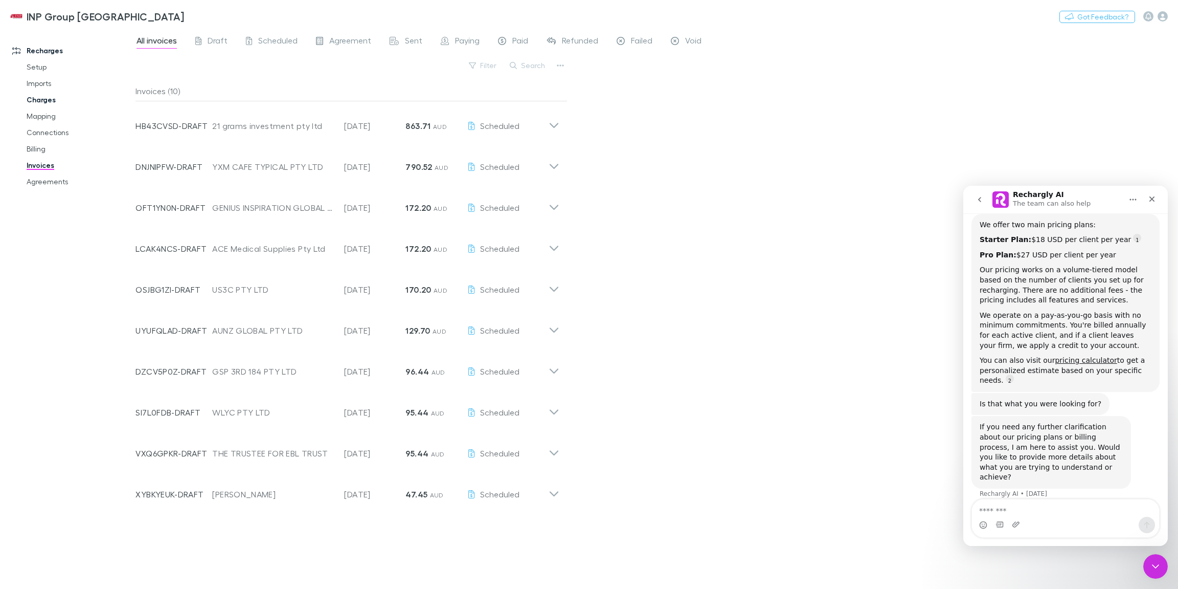
click at [49, 102] on link "Charges" at bounding box center [74, 100] width 117 height 16
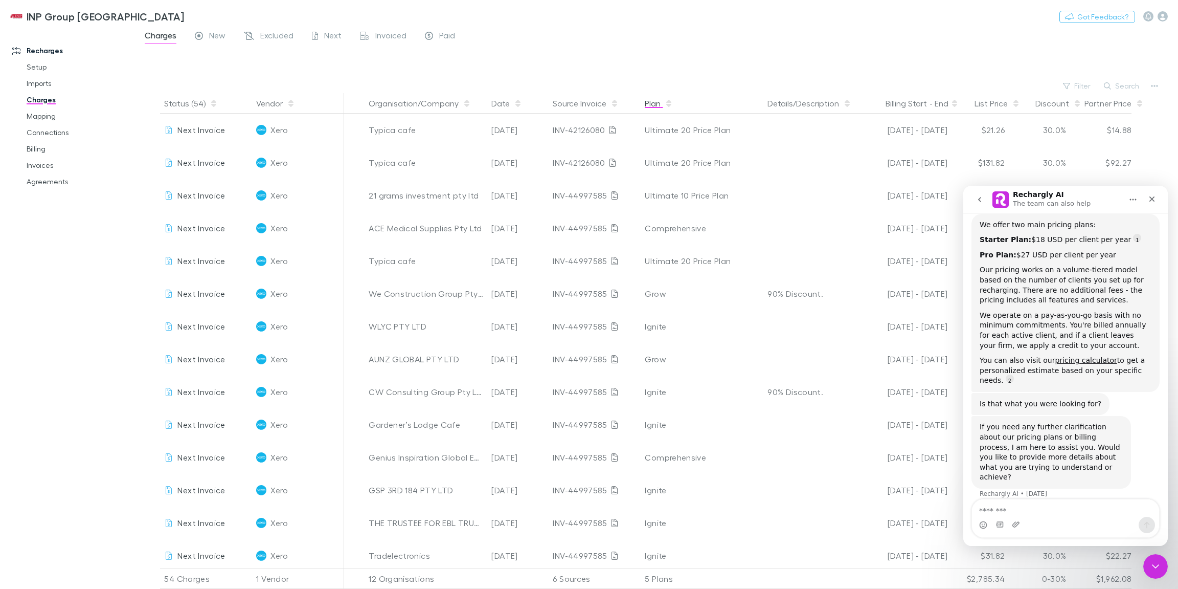
click at [652, 100] on button "Plan" at bounding box center [659, 103] width 28 height 20
click at [401, 105] on button "Organisation/Company" at bounding box center [420, 103] width 102 height 20
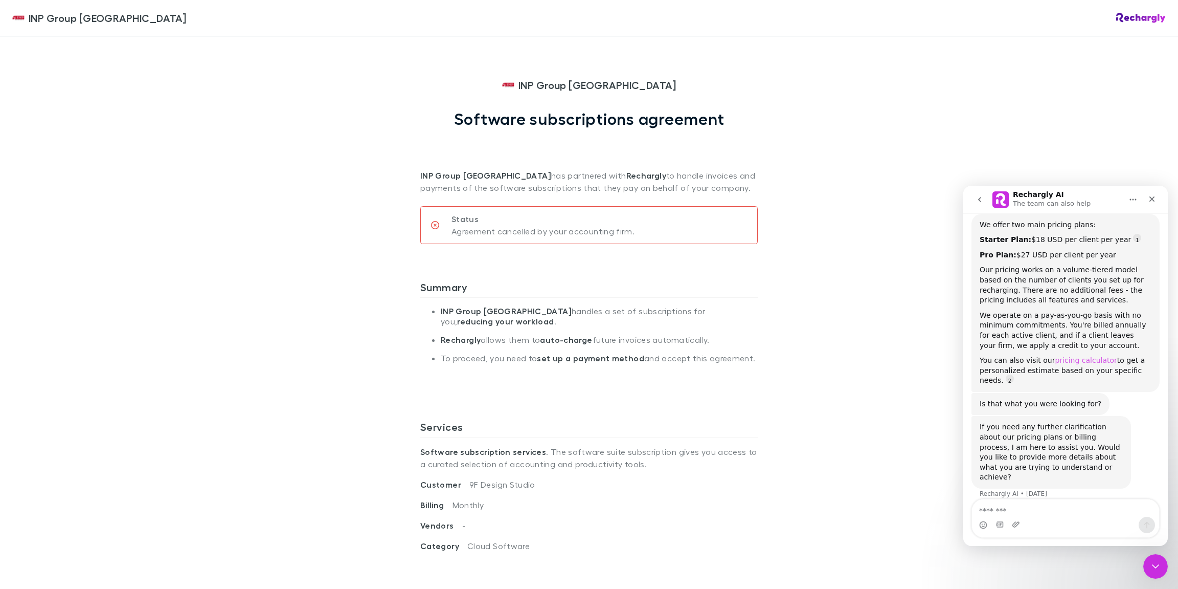
click at [1057, 361] on link "pricing calculator" at bounding box center [1086, 360] width 62 height 8
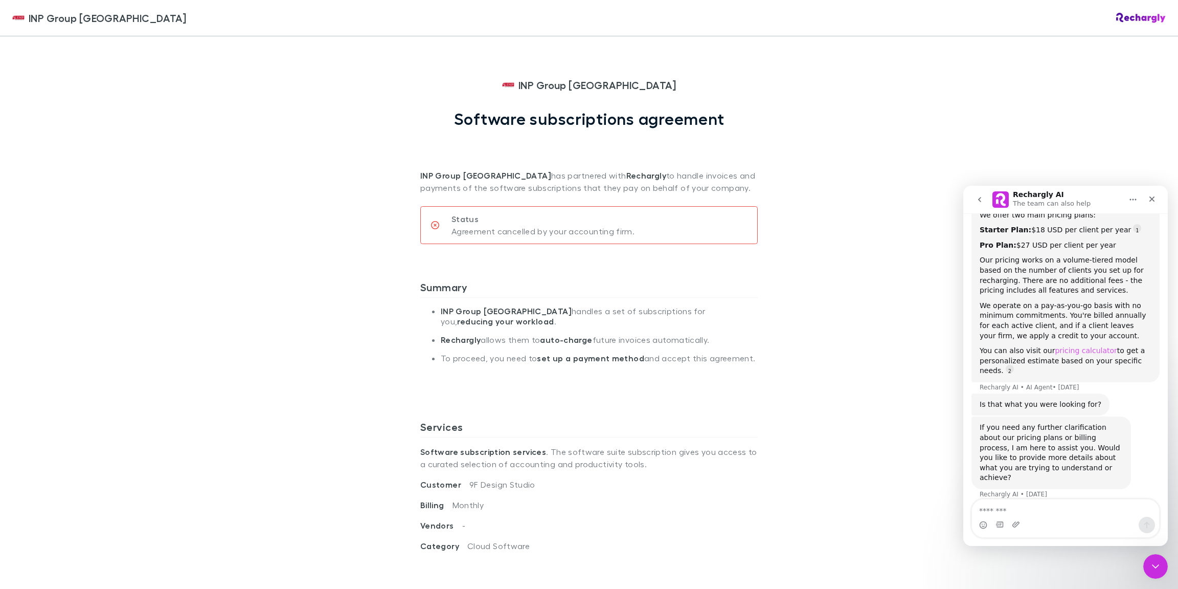
scroll to position [137, 0]
